Goal: Information Seeking & Learning: Learn about a topic

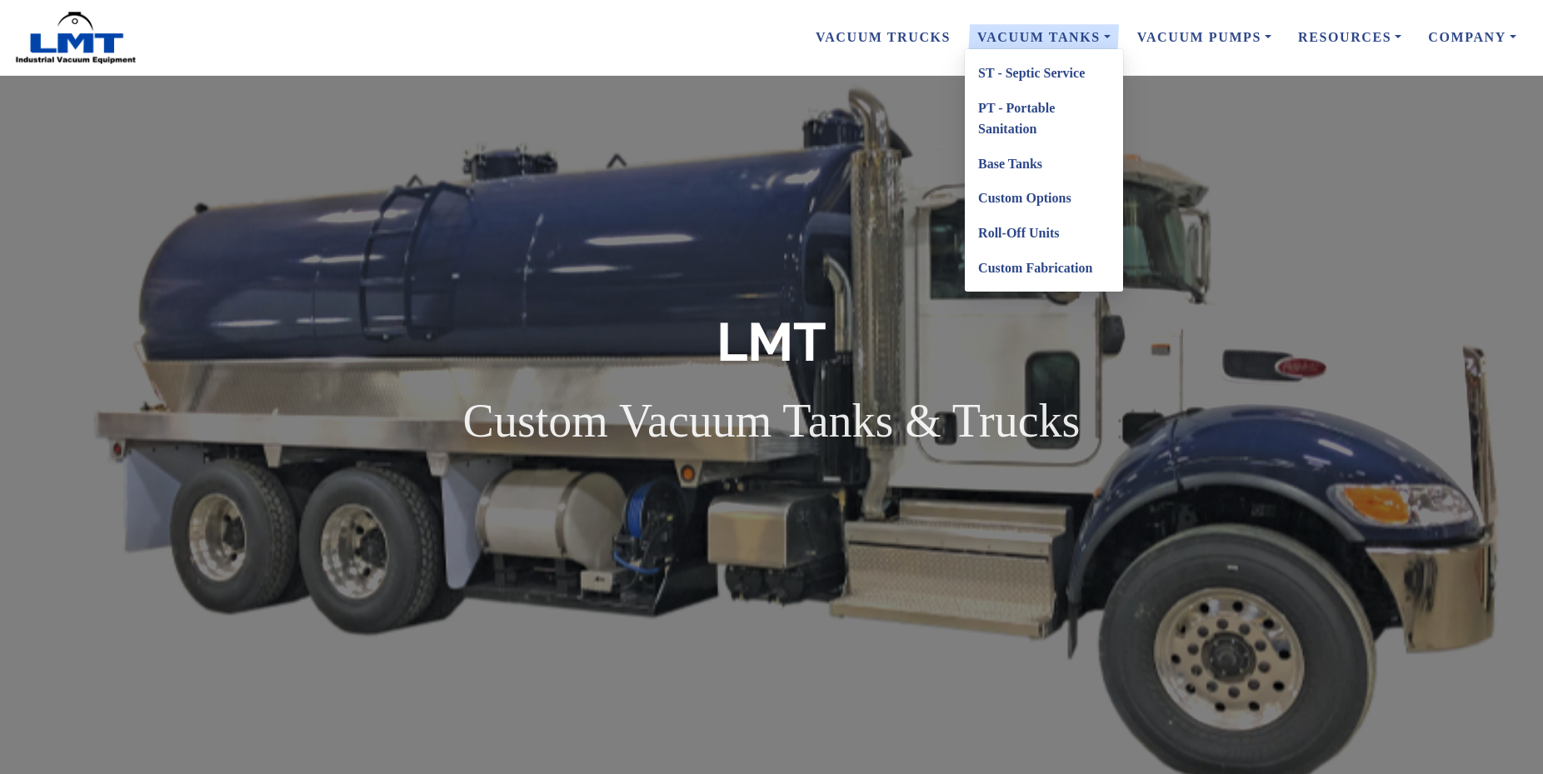
click at [1011, 160] on link "Base Tanks" at bounding box center [1044, 164] width 158 height 35
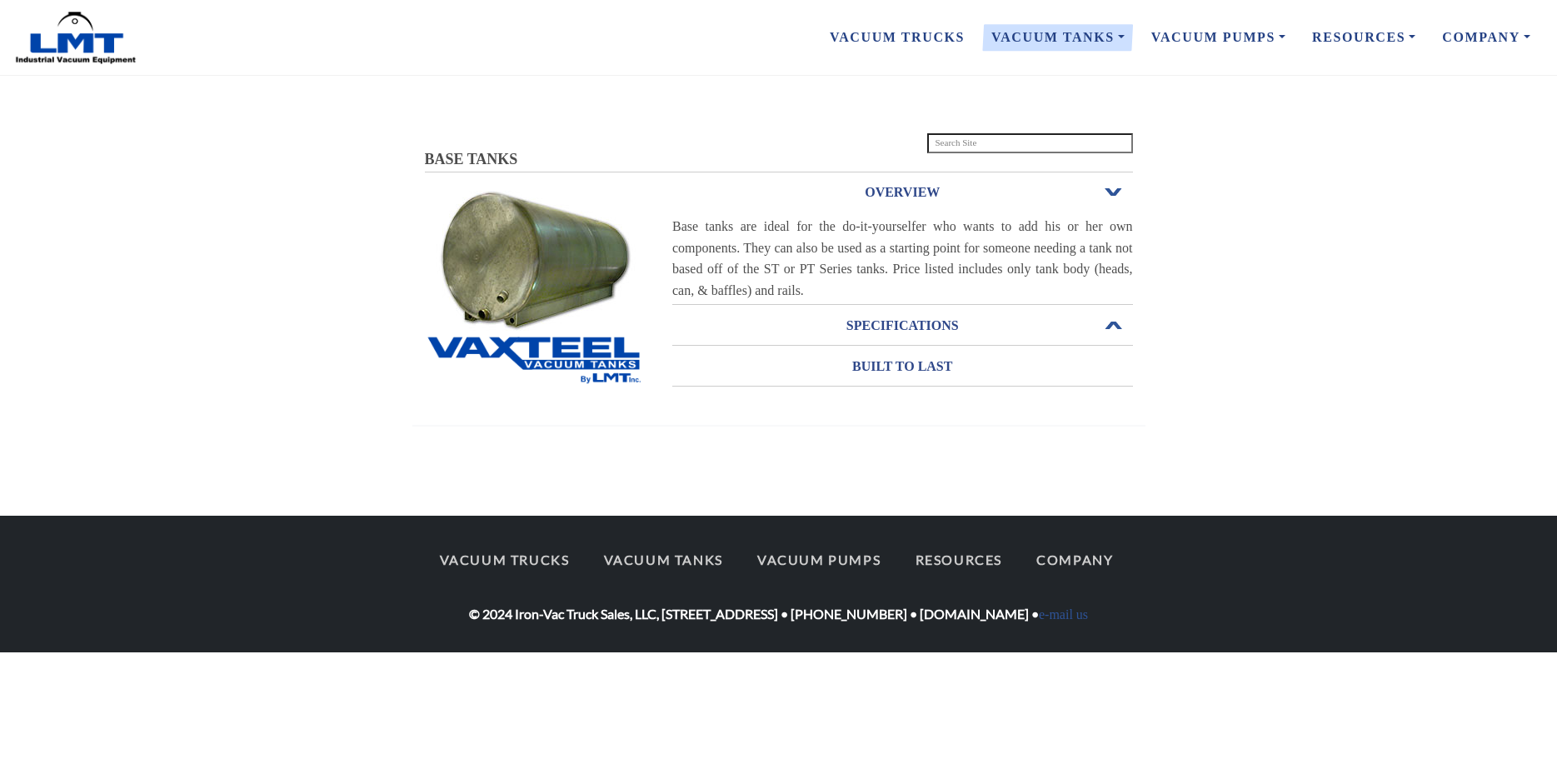
click at [872, 327] on h3 "SPECIFICATIONS" at bounding box center [902, 325] width 461 height 27
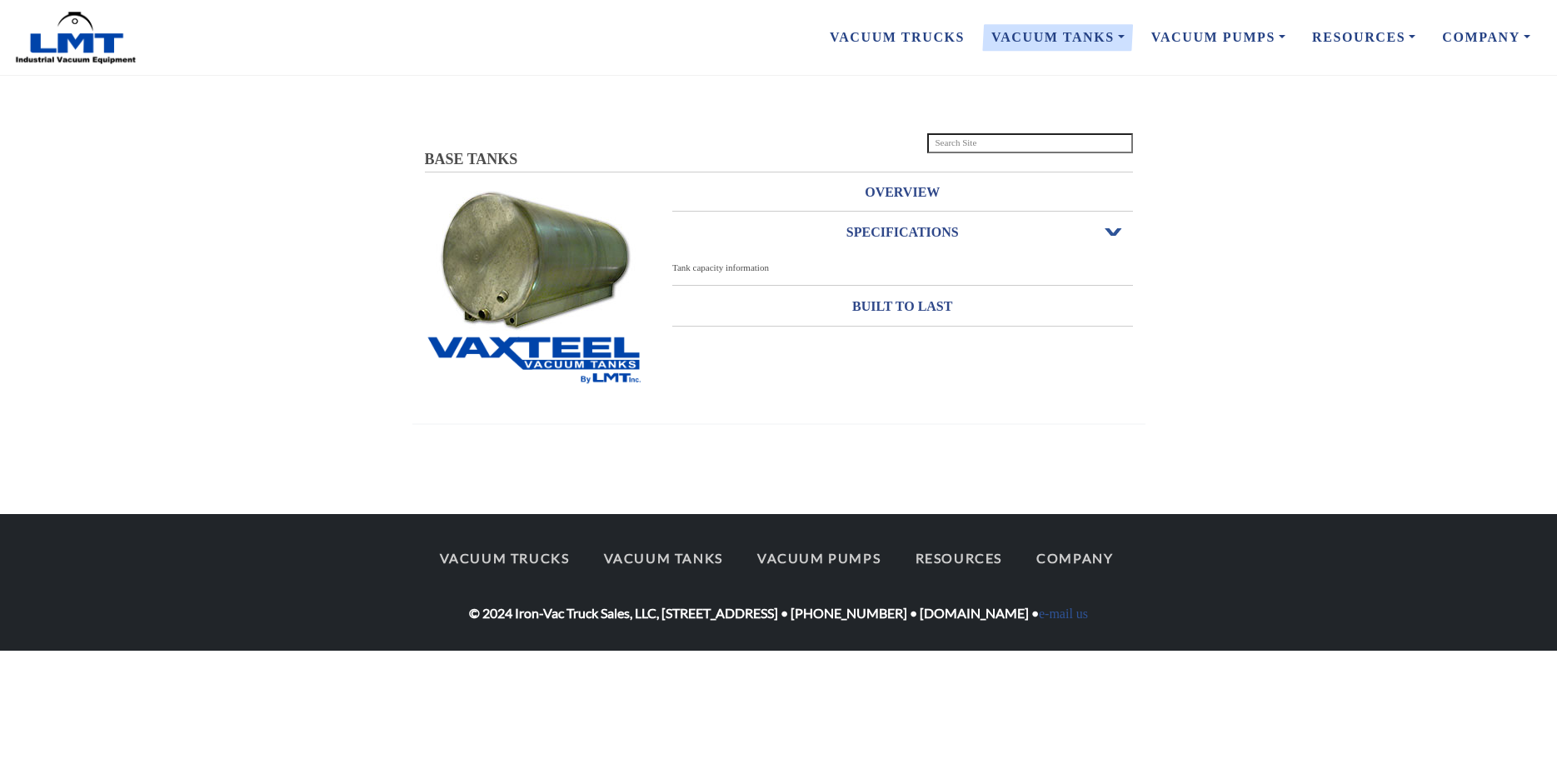
click at [1112, 231] on span "Open or Close" at bounding box center [1114, 233] width 22 height 12
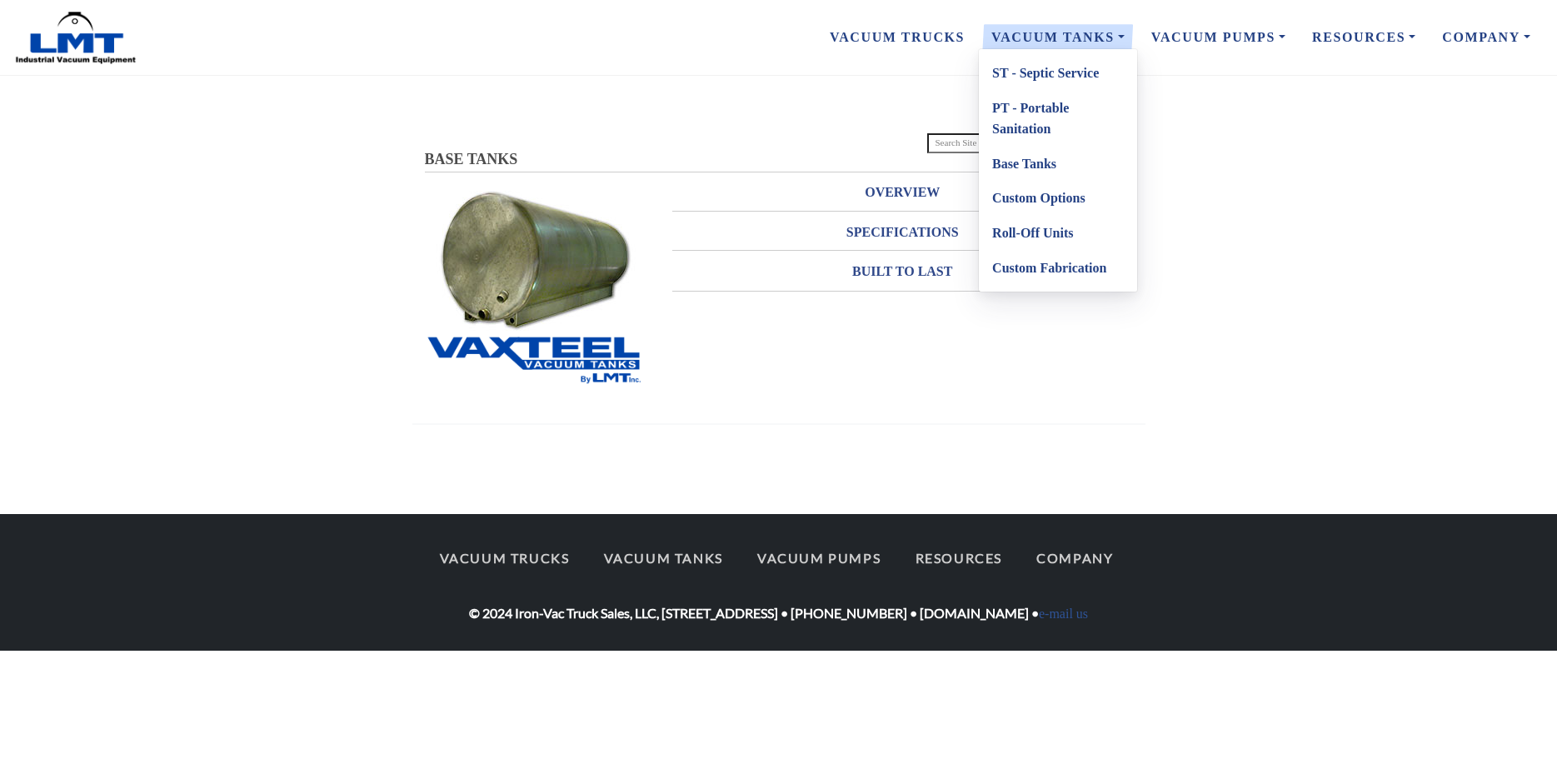
click at [1017, 103] on link "PT - Portable Sanitation" at bounding box center [1058, 119] width 158 height 56
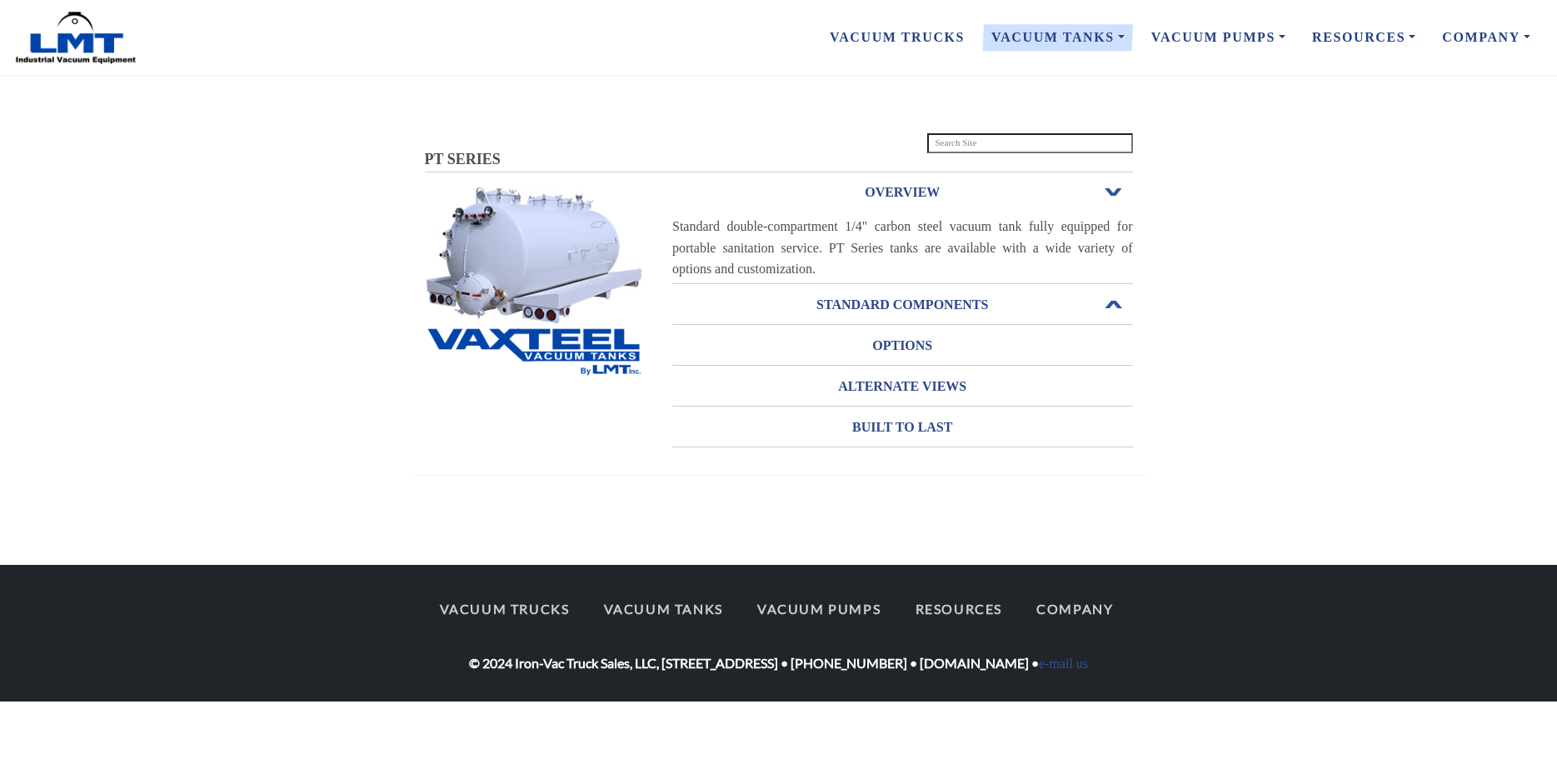
click at [908, 301] on h3 "STANDARD COMPONENTS" at bounding box center [902, 305] width 461 height 27
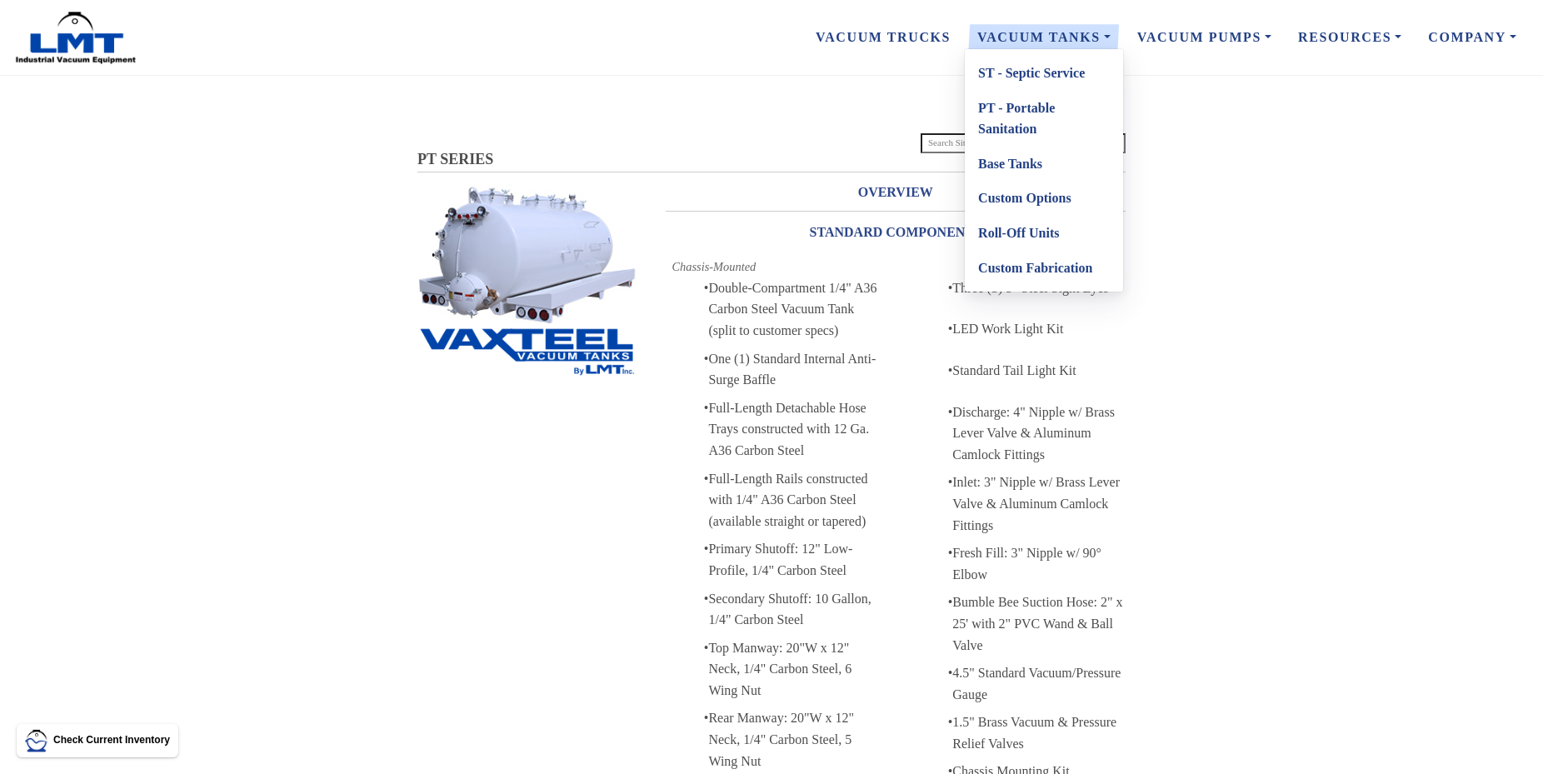
click at [997, 198] on link "Custom Options" at bounding box center [1044, 198] width 158 height 35
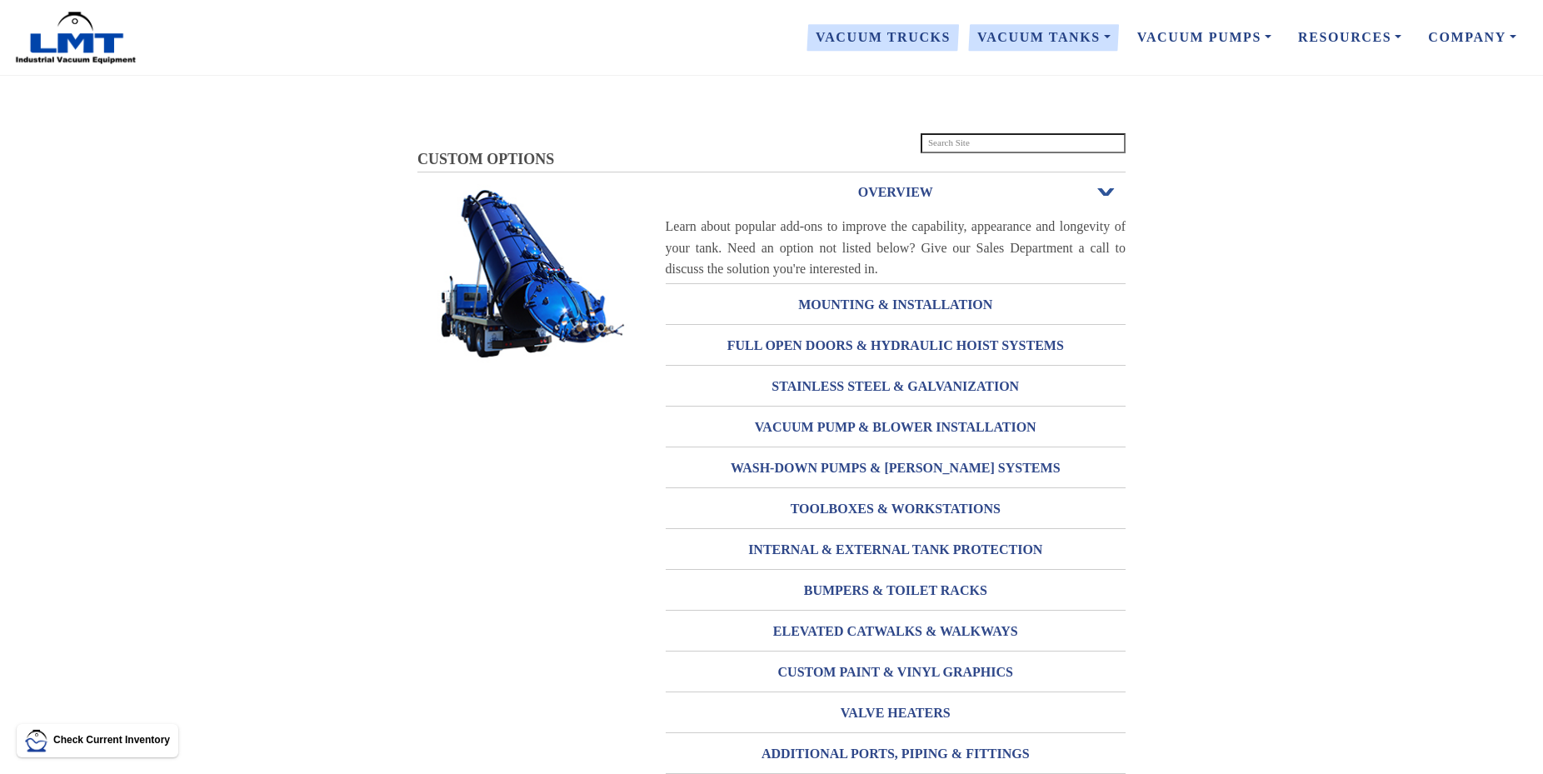
click at [912, 42] on link "Vacuum Trucks" at bounding box center [883, 37] width 162 height 35
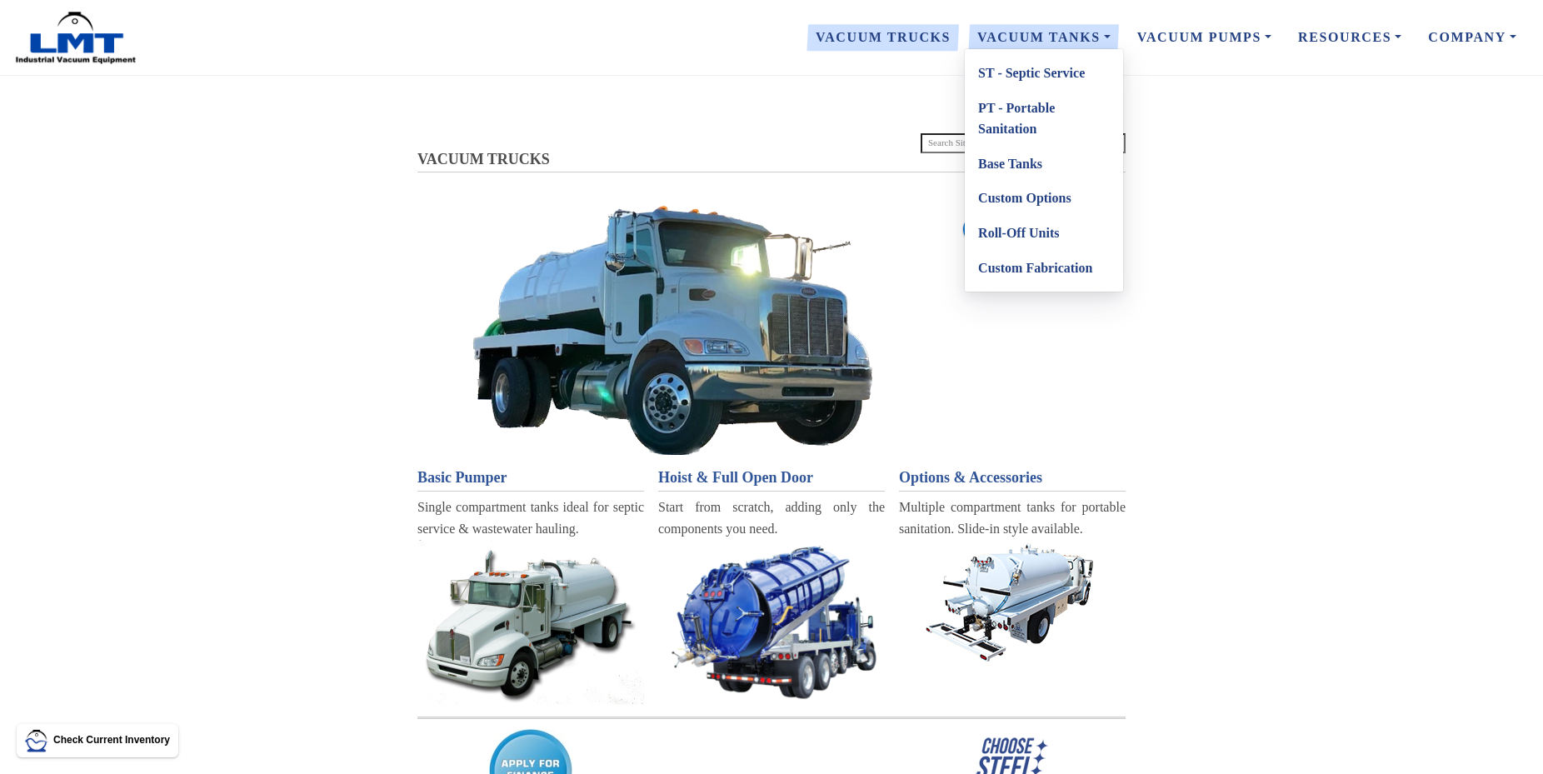
click at [1016, 75] on link "ST - Septic Service" at bounding box center [1044, 73] width 158 height 35
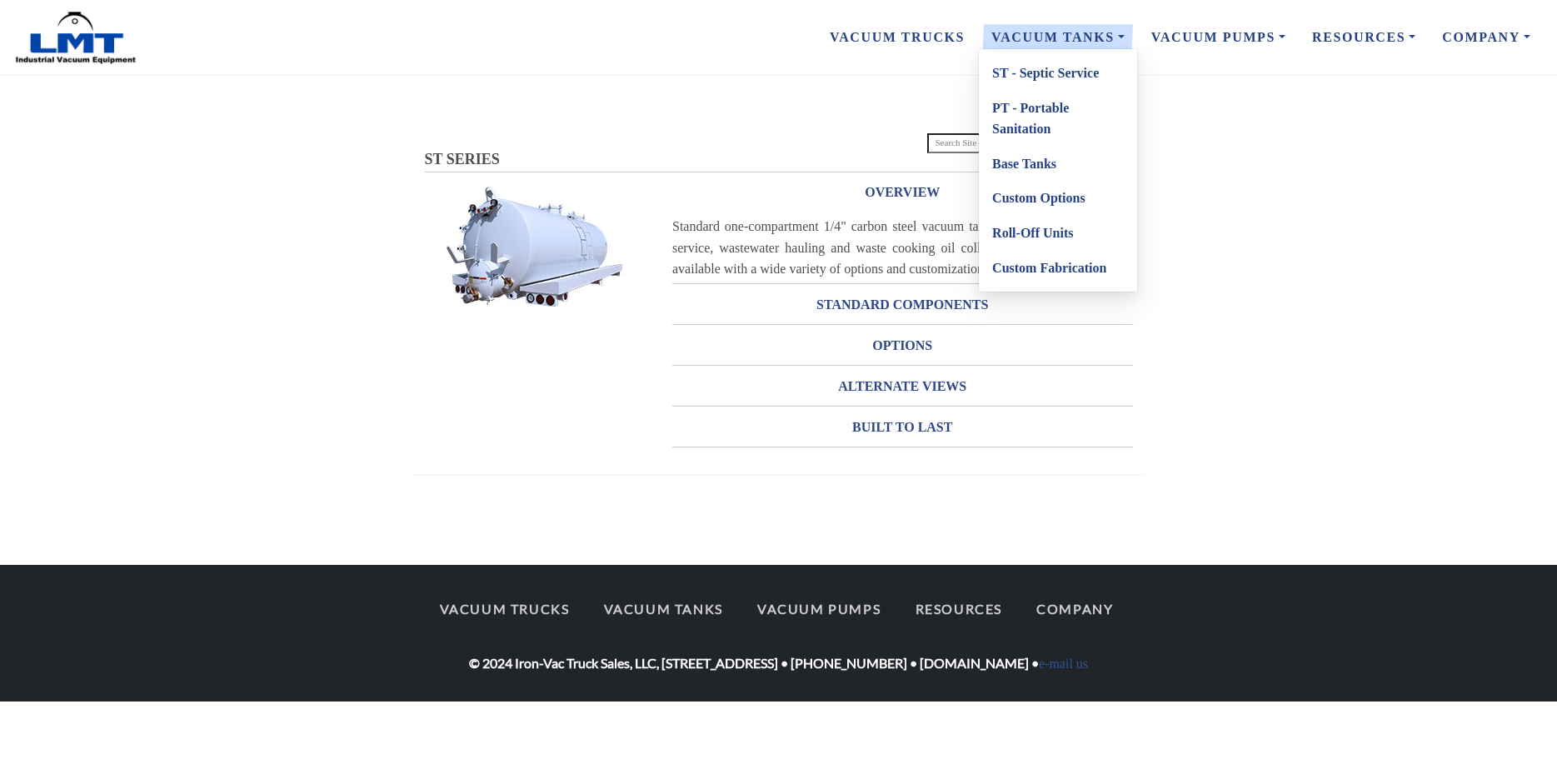
click at [1032, 161] on link "Base Tanks" at bounding box center [1058, 164] width 158 height 35
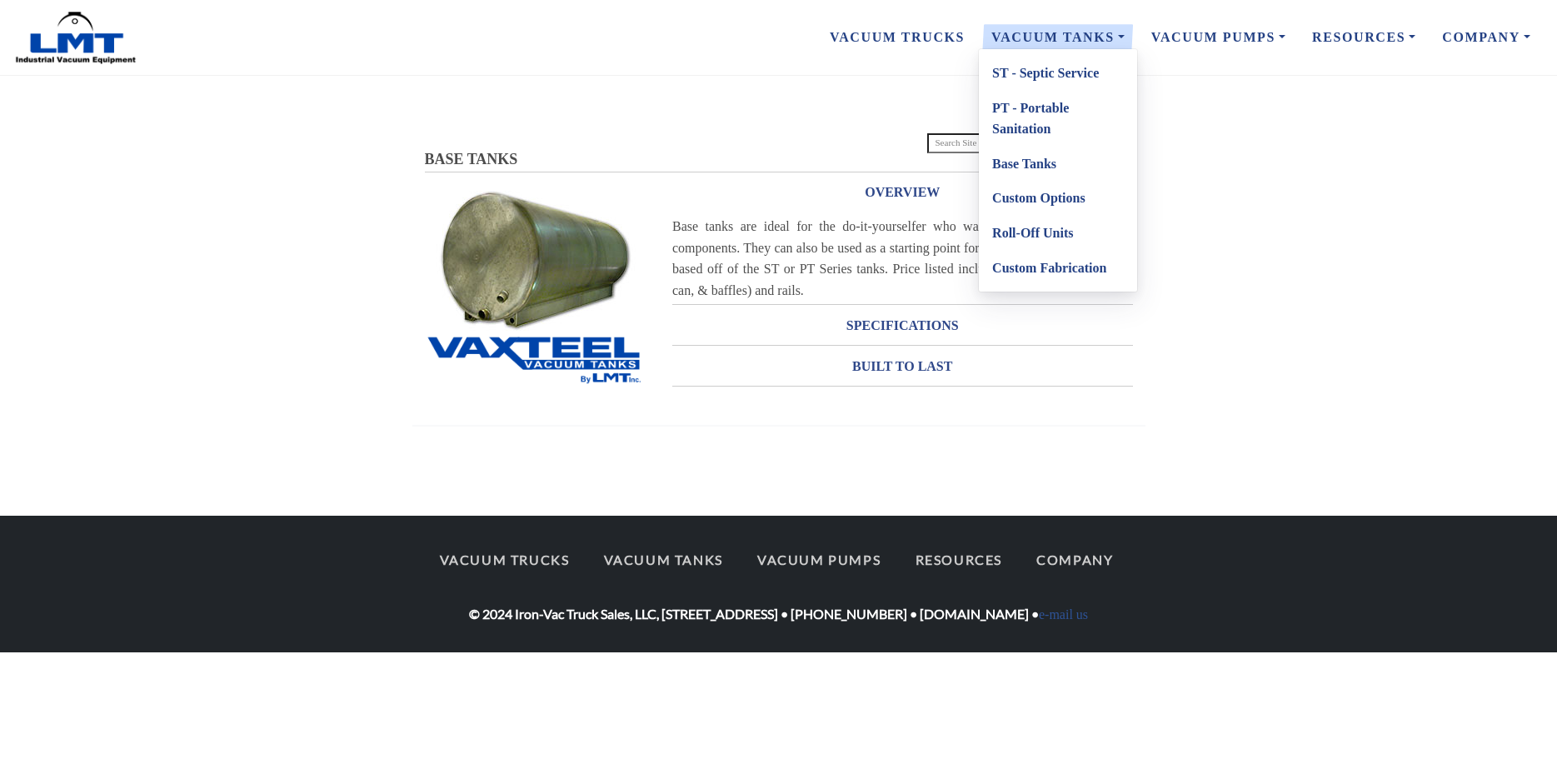
click at [1037, 108] on link "PT - Portable Sanitation" at bounding box center [1058, 119] width 158 height 56
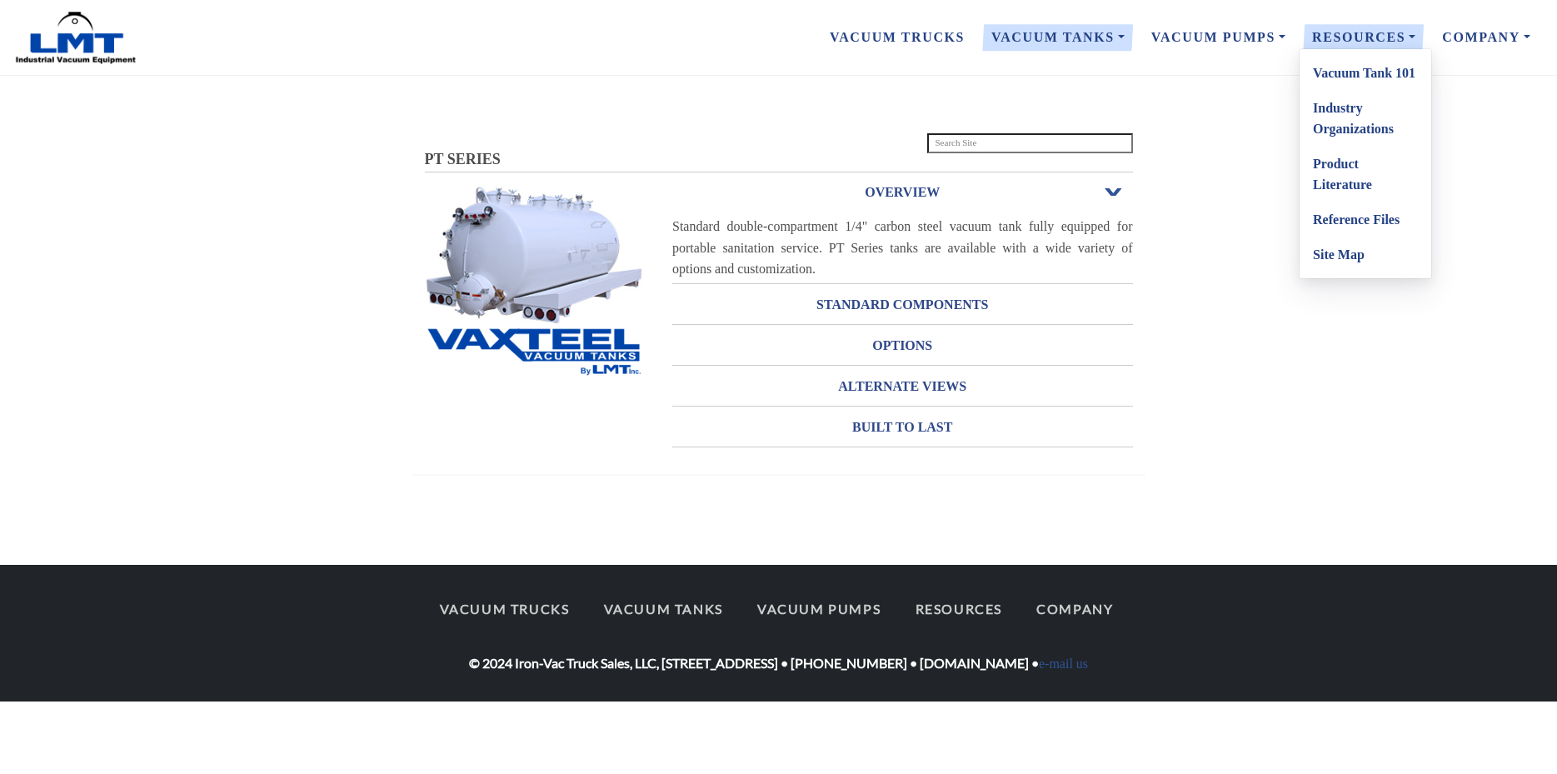
click at [1334, 181] on link "Product Literature" at bounding box center [1366, 175] width 132 height 56
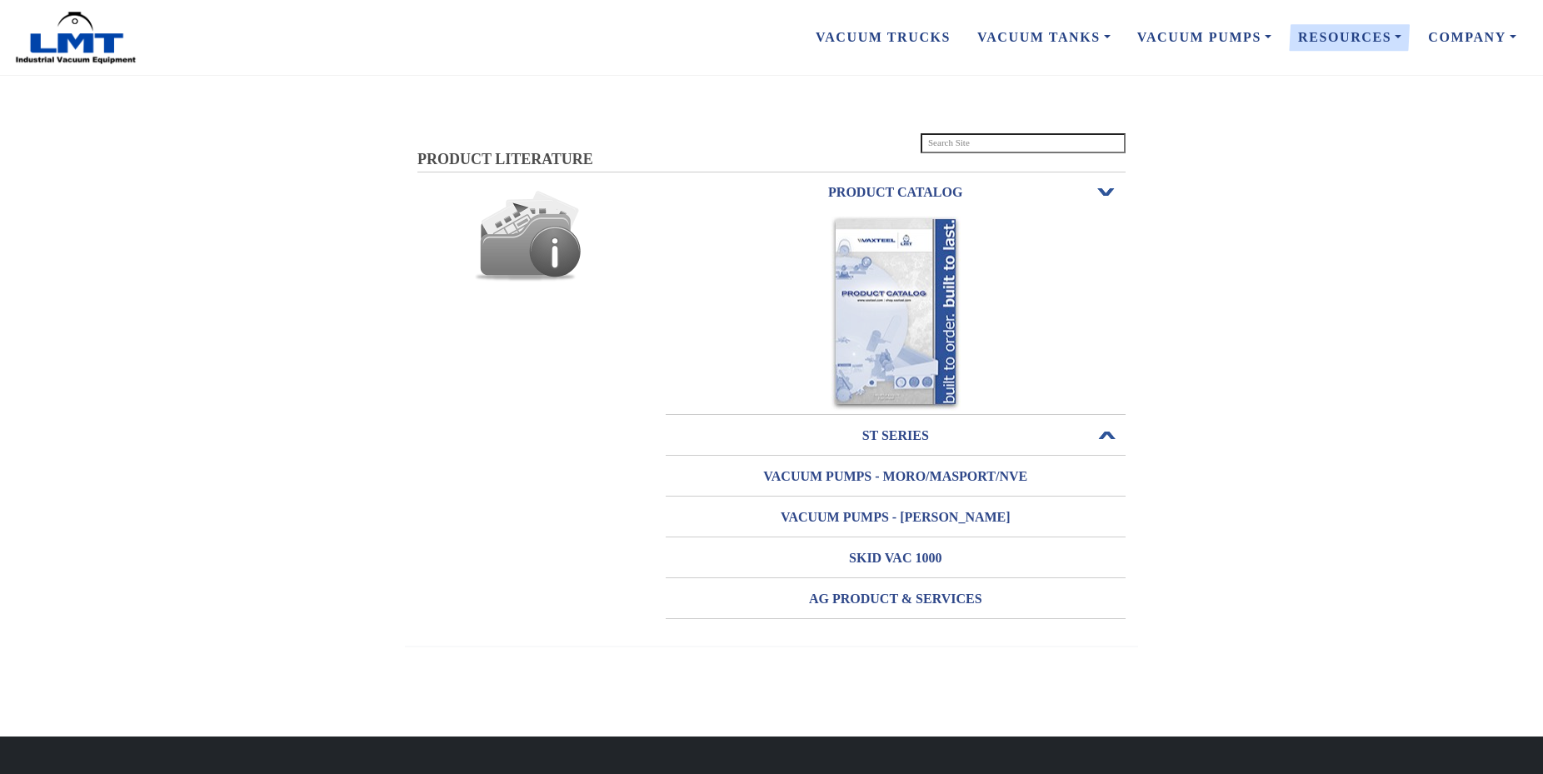
click at [897, 431] on h3 "ST SERIES" at bounding box center [896, 435] width 461 height 27
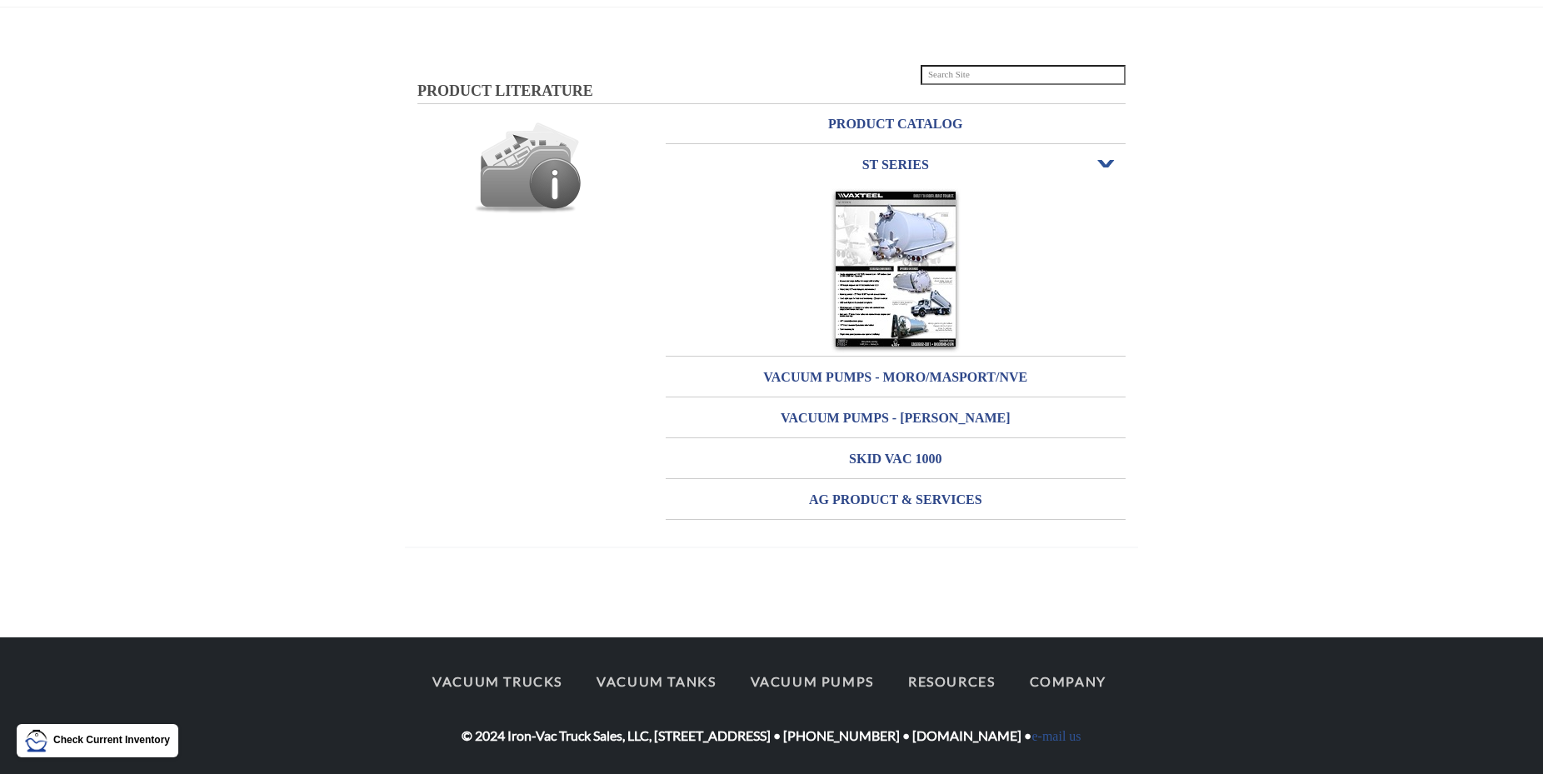
scroll to position [90, 0]
click at [923, 223] on img at bounding box center [896, 270] width 130 height 165
